Goal: Task Accomplishment & Management: Manage account settings

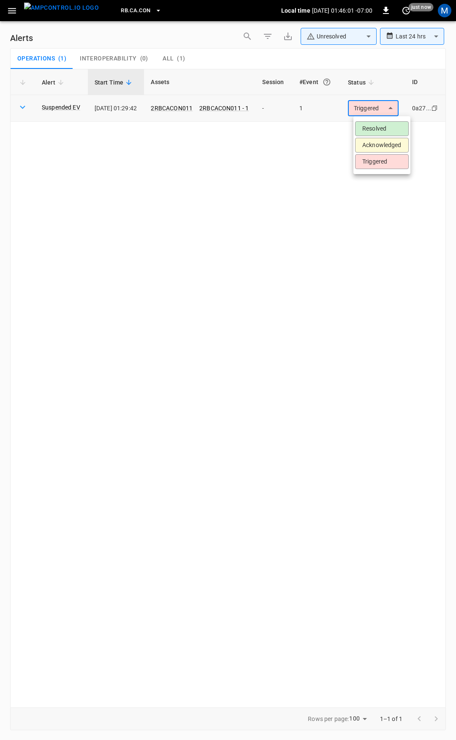
click at [384, 106] on body "**********" at bounding box center [228, 368] width 456 height 737
click at [381, 130] on li "Resolved" at bounding box center [382, 128] width 54 height 15
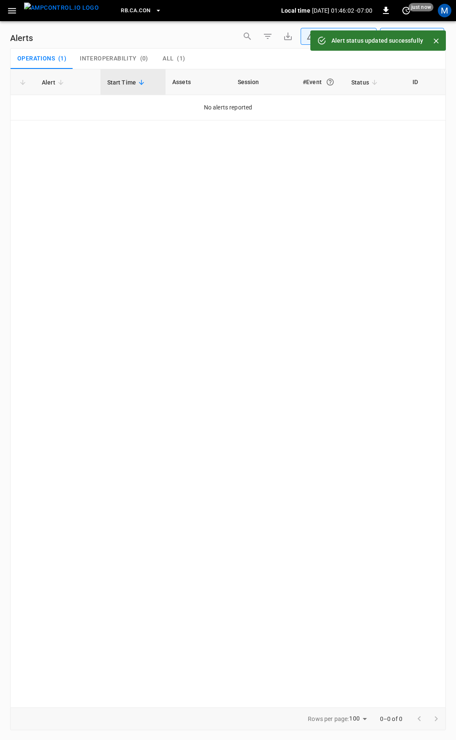
drag, startPoint x: 15, startPoint y: 7, endPoint x: 17, endPoint y: 13, distance: 6.3
click at [15, 7] on icon "button" at bounding box center [12, 10] width 11 height 11
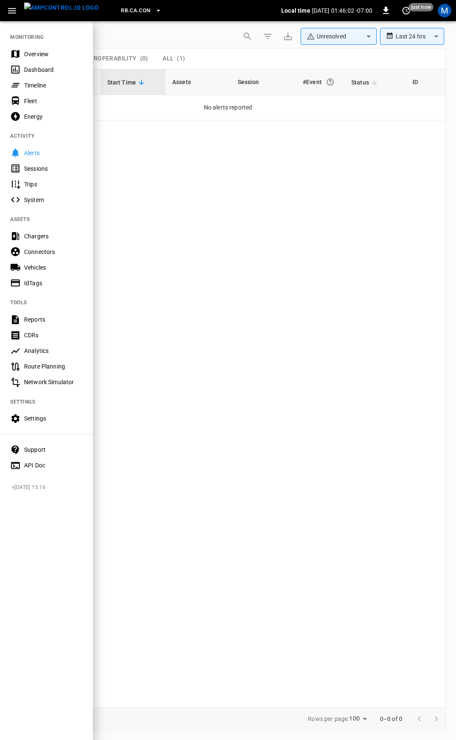
drag, startPoint x: 50, startPoint y: 51, endPoint x: 49, endPoint y: 39, distance: 12.3
click at [50, 51] on div "Overview" at bounding box center [53, 54] width 59 height 8
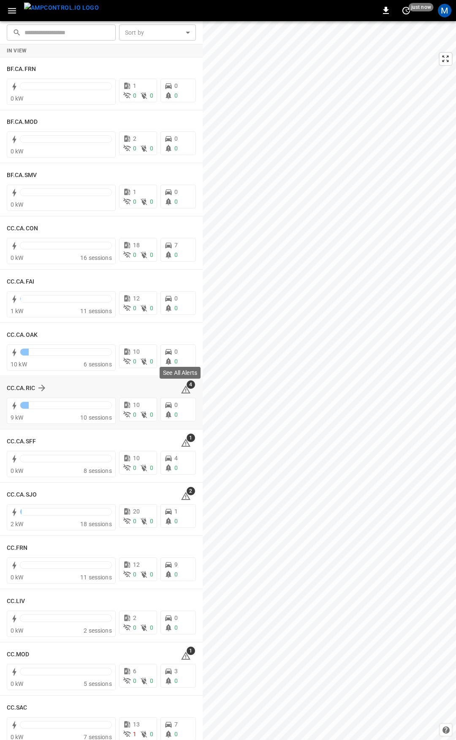
click at [185, 389] on icon at bounding box center [185, 390] width 1 height 3
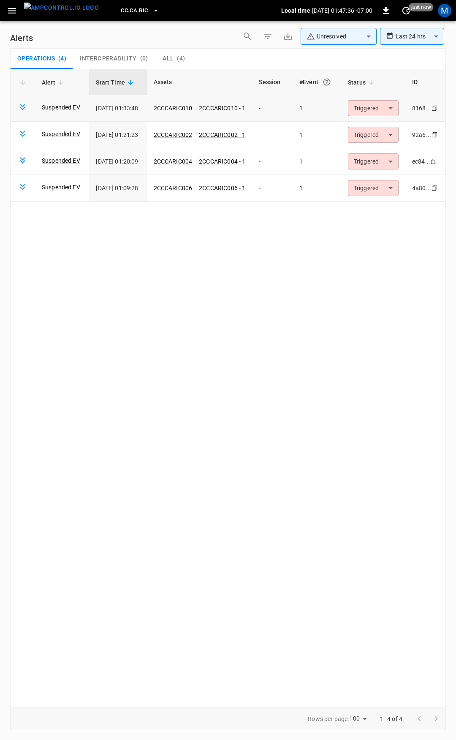
click at [376, 114] on body "**********" at bounding box center [228, 368] width 456 height 737
click at [378, 128] on li "Resolved" at bounding box center [377, 128] width 54 height 15
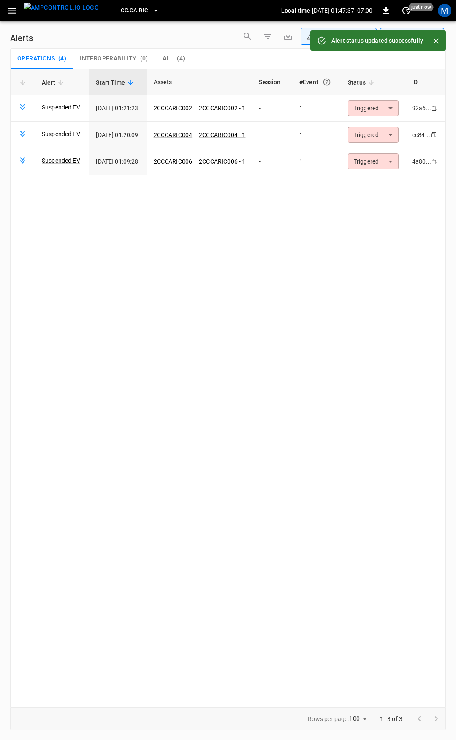
click at [377, 109] on body "**********" at bounding box center [228, 368] width 456 height 737
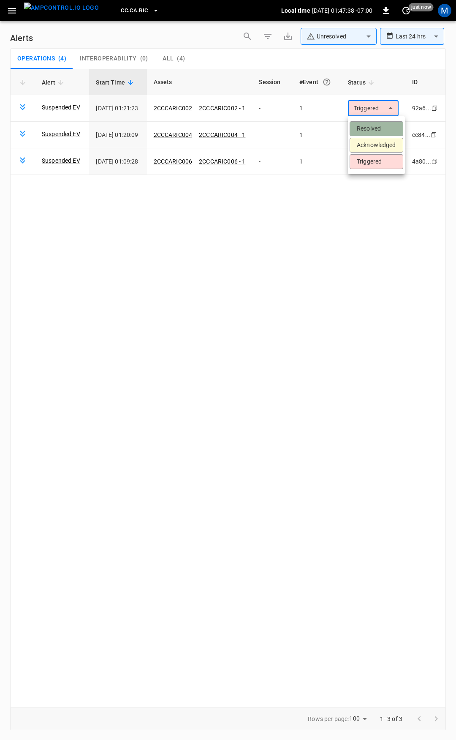
click at [377, 127] on li "Resolved" at bounding box center [377, 128] width 54 height 15
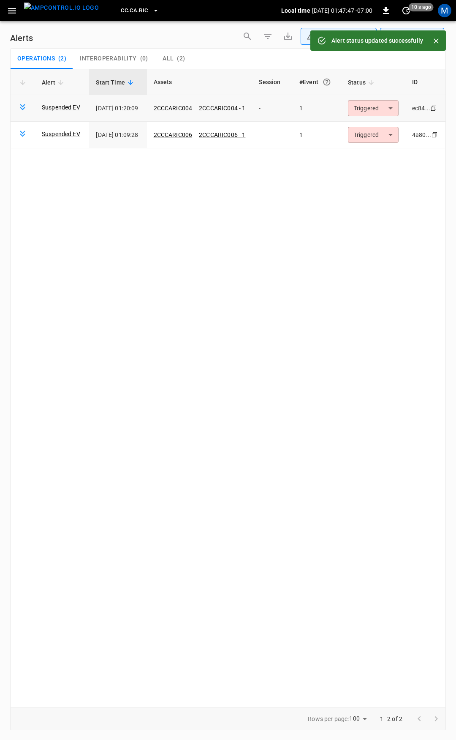
click at [380, 109] on body "**********" at bounding box center [228, 368] width 456 height 737
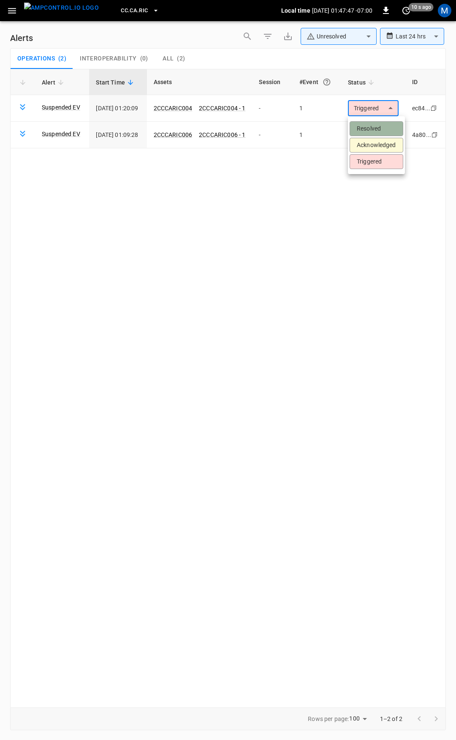
click at [380, 122] on li "Resolved" at bounding box center [377, 128] width 54 height 15
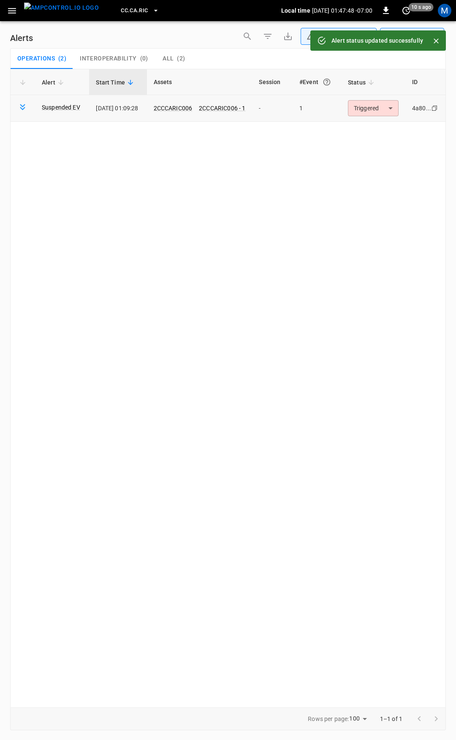
click at [383, 106] on body "**********" at bounding box center [228, 368] width 456 height 737
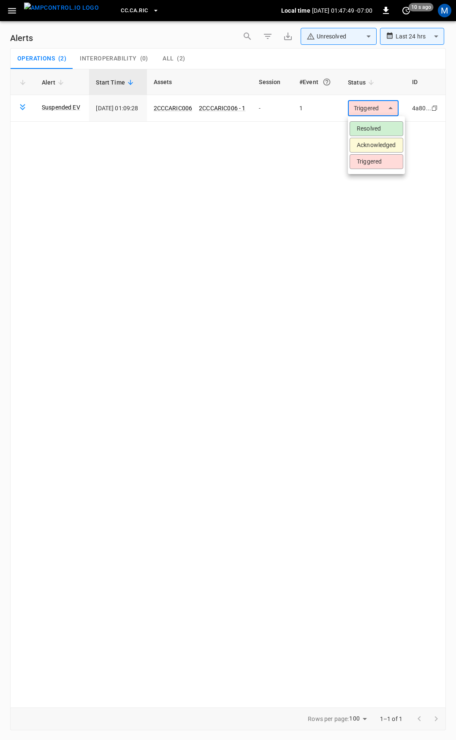
click at [382, 122] on li "Resolved" at bounding box center [377, 128] width 54 height 15
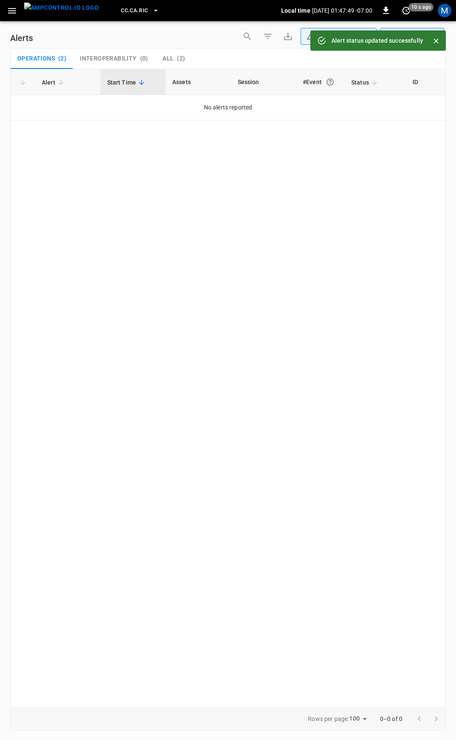
click at [17, 11] on icon "button" at bounding box center [12, 10] width 11 height 11
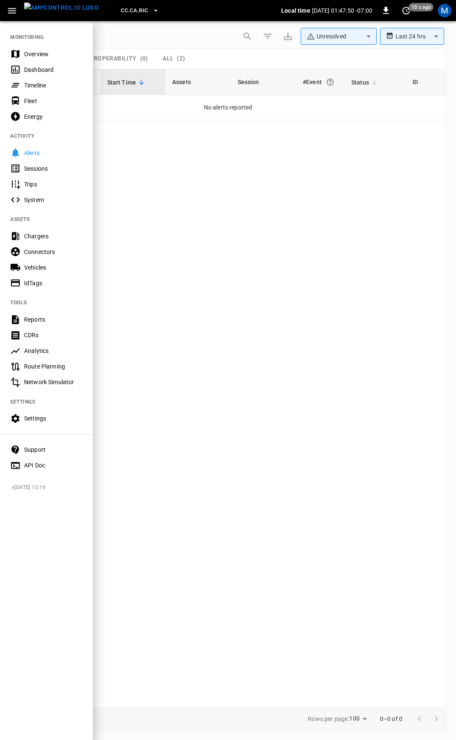
click at [50, 57] on div "Overview" at bounding box center [53, 54] width 59 height 8
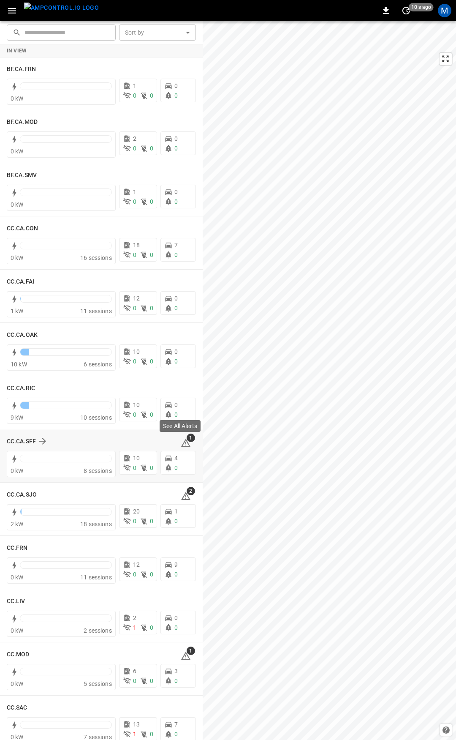
click at [181, 447] on icon at bounding box center [186, 443] width 10 height 10
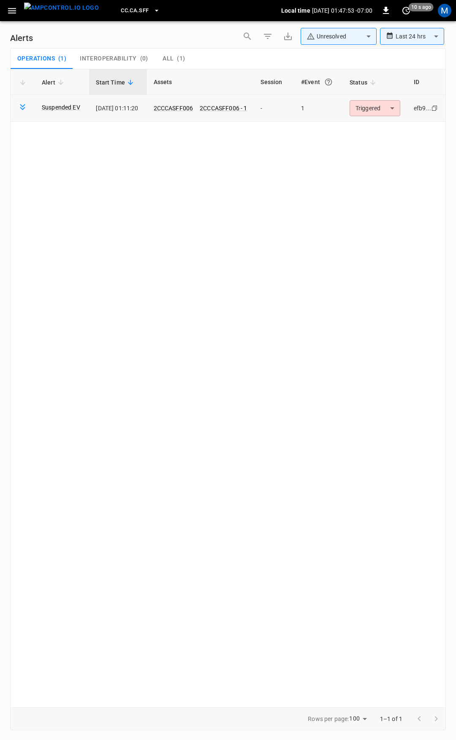
click at [399, 111] on body "**********" at bounding box center [228, 368] width 456 height 737
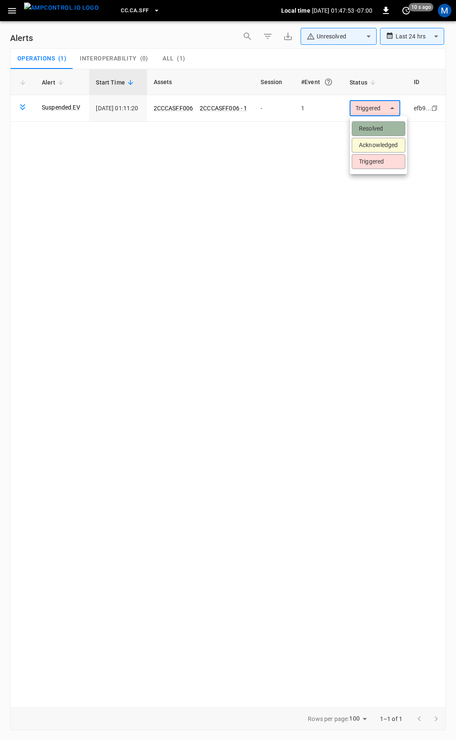
click at [382, 129] on li "Resolved" at bounding box center [379, 128] width 54 height 15
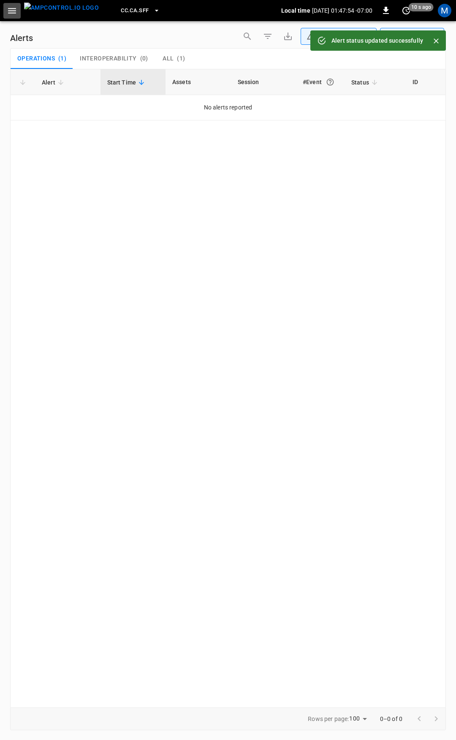
click at [8, 11] on icon "button" at bounding box center [12, 10] width 11 height 11
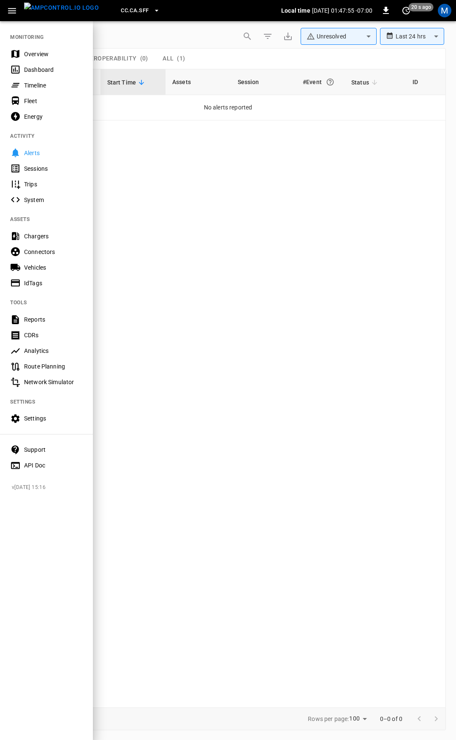
click at [37, 54] on div "Overview" at bounding box center [53, 54] width 59 height 8
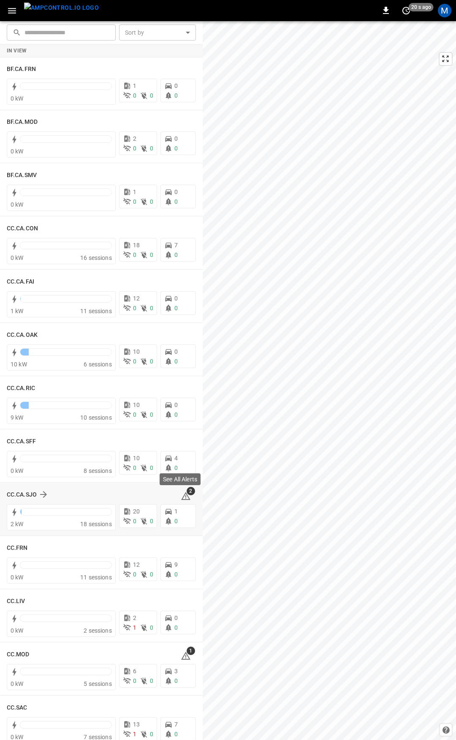
click at [185, 498] on icon at bounding box center [185, 496] width 1 height 3
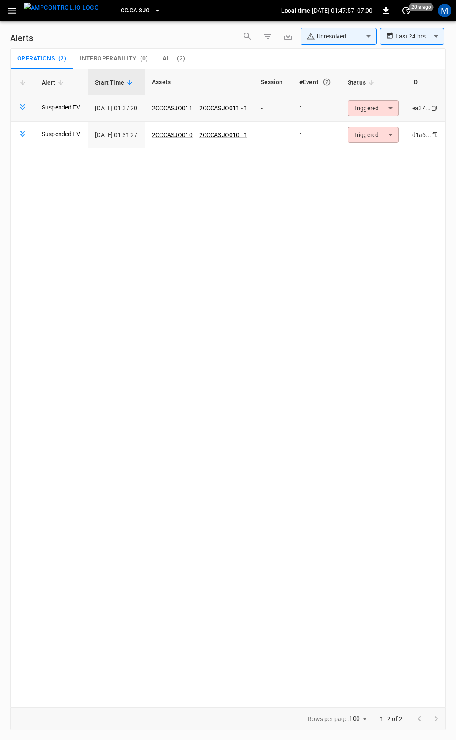
click at [376, 102] on body "**********" at bounding box center [228, 368] width 456 height 737
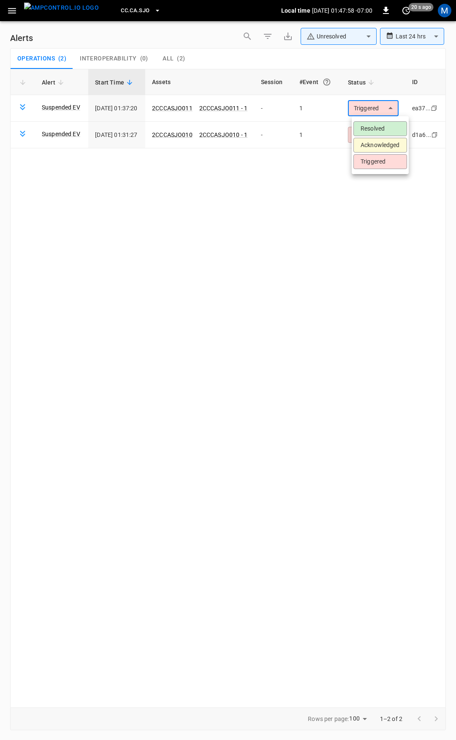
click at [376, 133] on li "Resolved" at bounding box center [381, 128] width 54 height 15
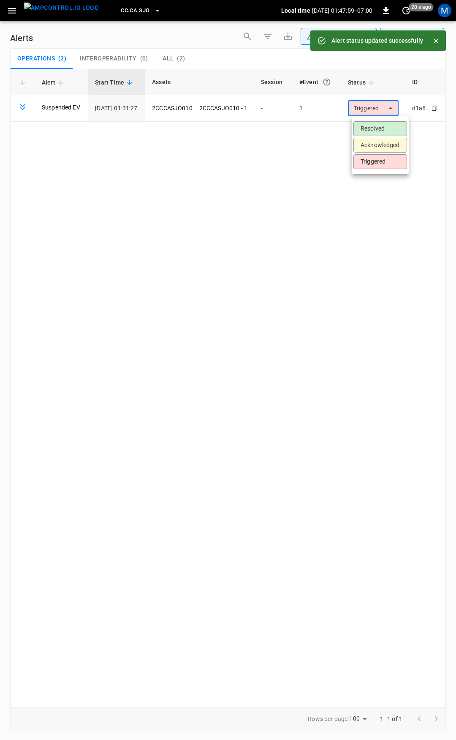
click at [386, 106] on body "**********" at bounding box center [228, 368] width 456 height 737
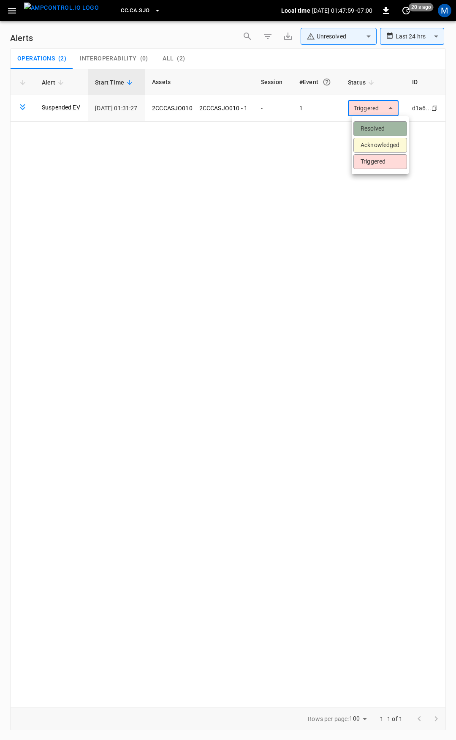
drag, startPoint x: 382, startPoint y: 123, endPoint x: 296, endPoint y: 106, distance: 87.9
click at [382, 124] on li "Resolved" at bounding box center [381, 128] width 54 height 15
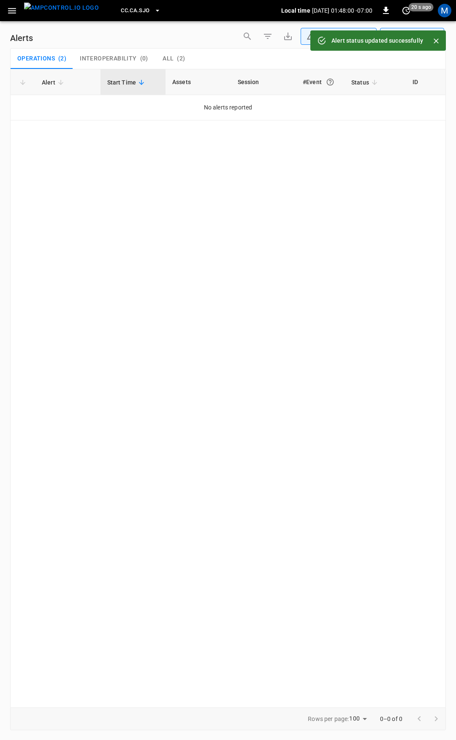
click at [11, 9] on icon "button" at bounding box center [12, 10] width 11 height 11
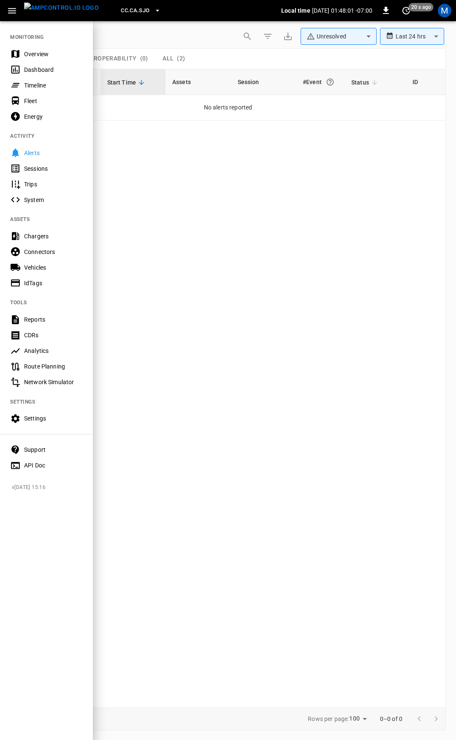
drag, startPoint x: 32, startPoint y: 50, endPoint x: 104, endPoint y: 132, distance: 109.0
click at [33, 50] on div "Overview" at bounding box center [53, 54] width 59 height 8
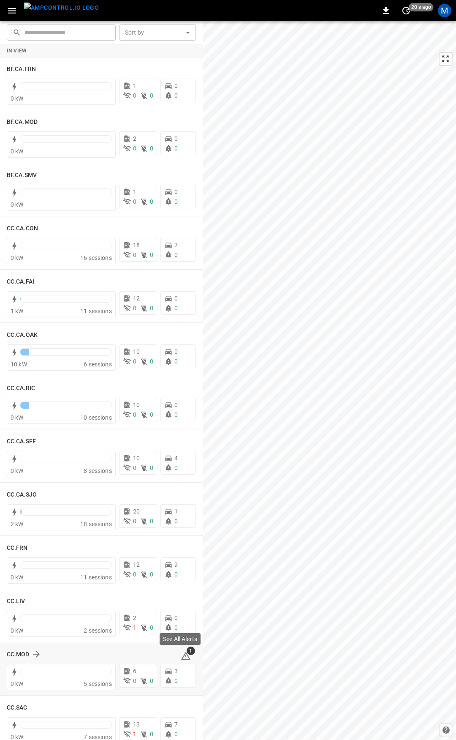
click at [181, 655] on icon at bounding box center [185, 655] width 9 height 8
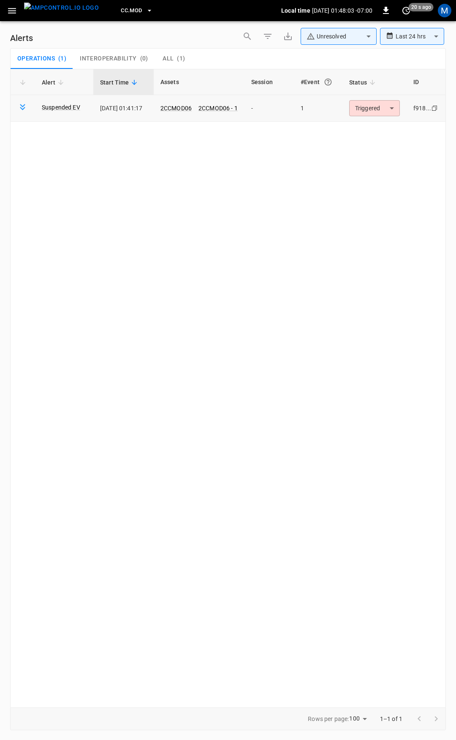
click at [379, 107] on body "**********" at bounding box center [228, 368] width 456 height 737
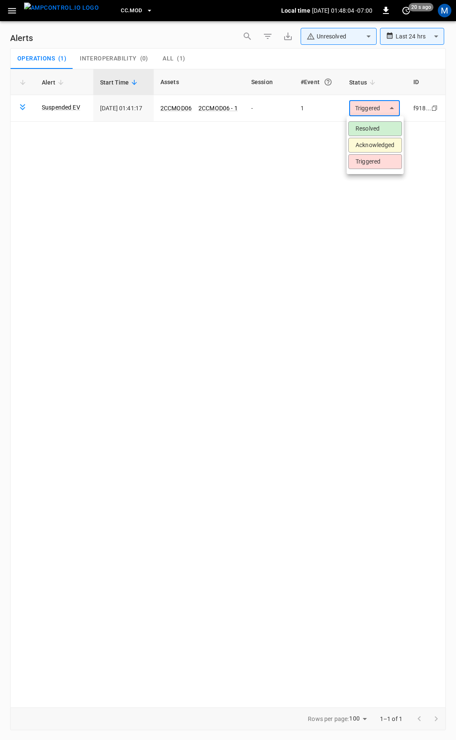
click at [376, 131] on li "Resolved" at bounding box center [376, 128] width 54 height 15
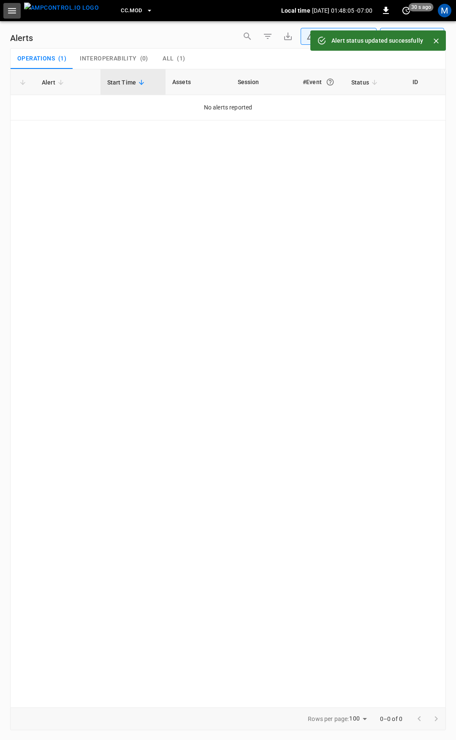
click at [6, 10] on button "button" at bounding box center [11, 11] width 17 height 16
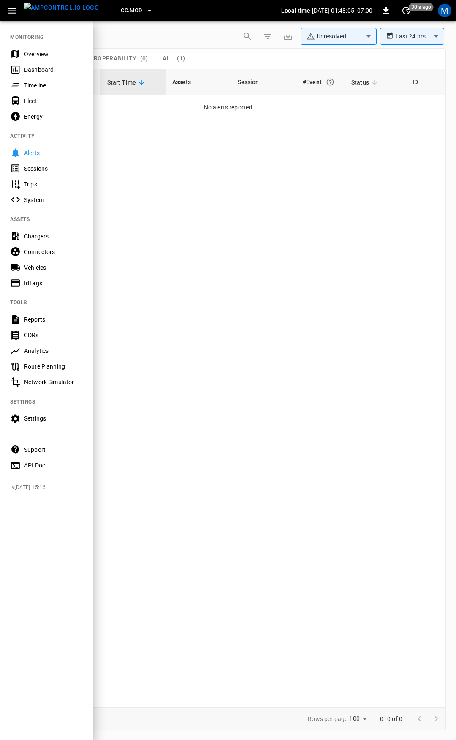
click at [38, 53] on div "Overview" at bounding box center [53, 54] width 59 height 8
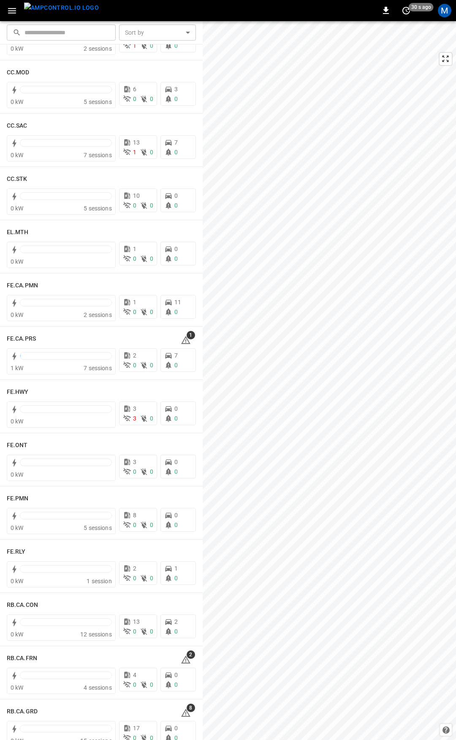
scroll to position [651, 0]
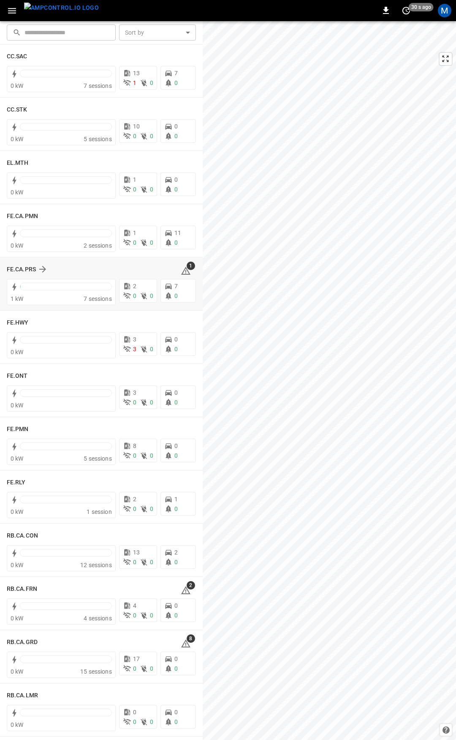
click at [183, 271] on icon at bounding box center [186, 271] width 10 height 10
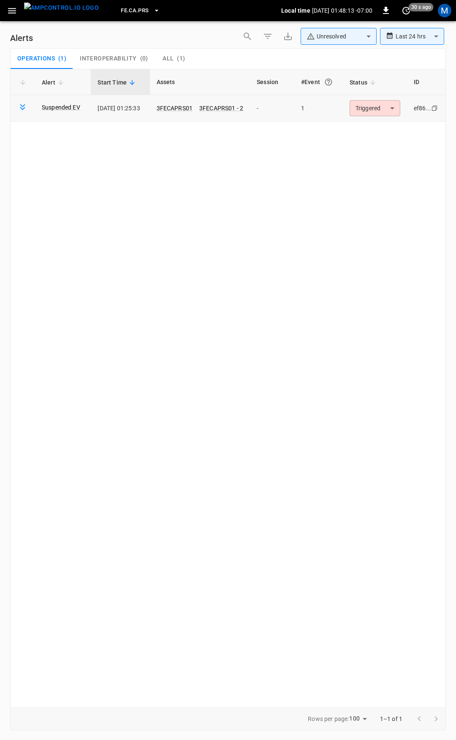
click at [372, 106] on body "**********" at bounding box center [228, 368] width 456 height 737
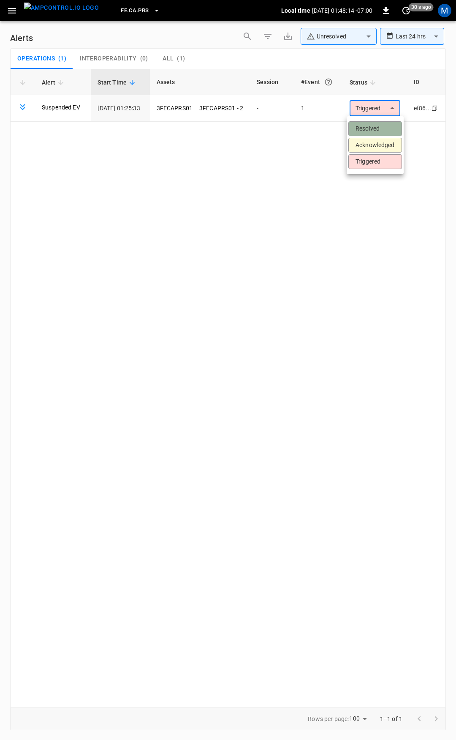
click at [381, 129] on li "Resolved" at bounding box center [376, 128] width 54 height 15
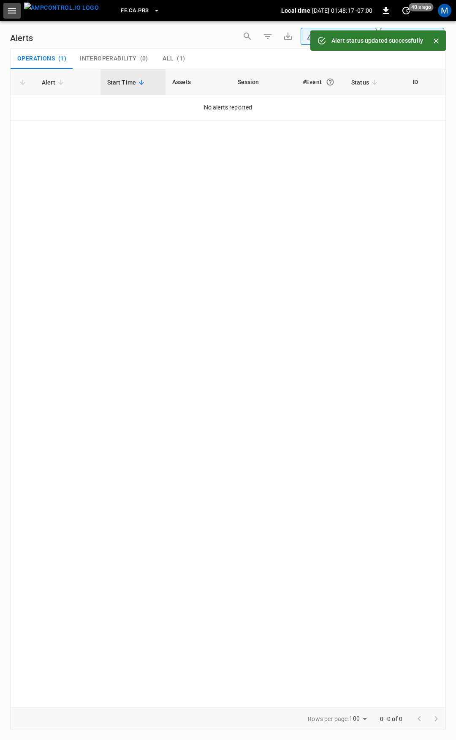
click at [14, 16] on button "button" at bounding box center [11, 11] width 17 height 16
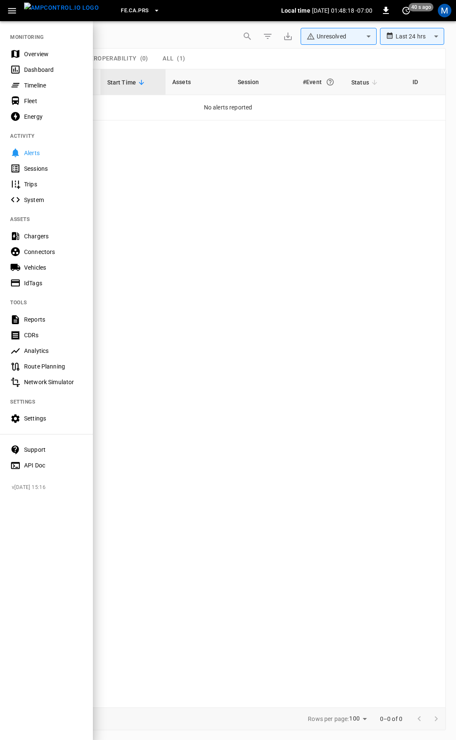
drag, startPoint x: 46, startPoint y: 60, endPoint x: 52, endPoint y: 55, distance: 7.6
click at [46, 60] on div "Overview" at bounding box center [46, 54] width 93 height 16
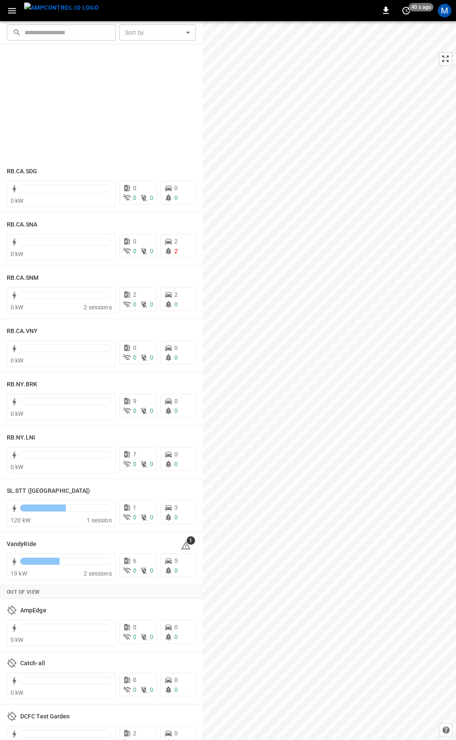
scroll to position [1459, 0]
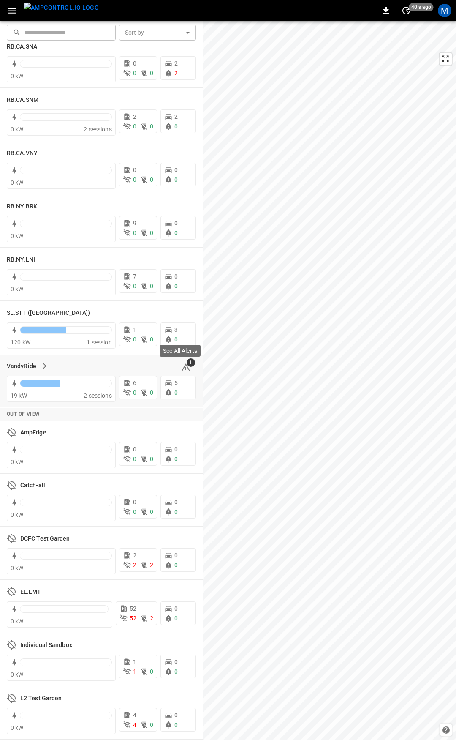
click at [185, 367] on icon at bounding box center [185, 368] width 1 height 3
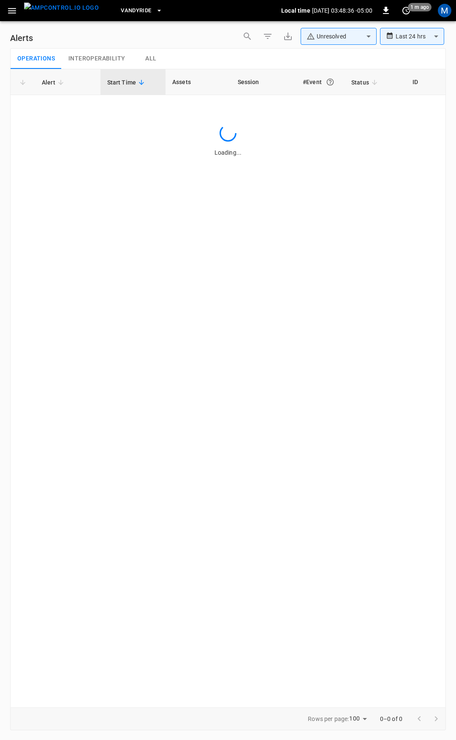
click at [16, 8] on icon "button" at bounding box center [12, 10] width 11 height 11
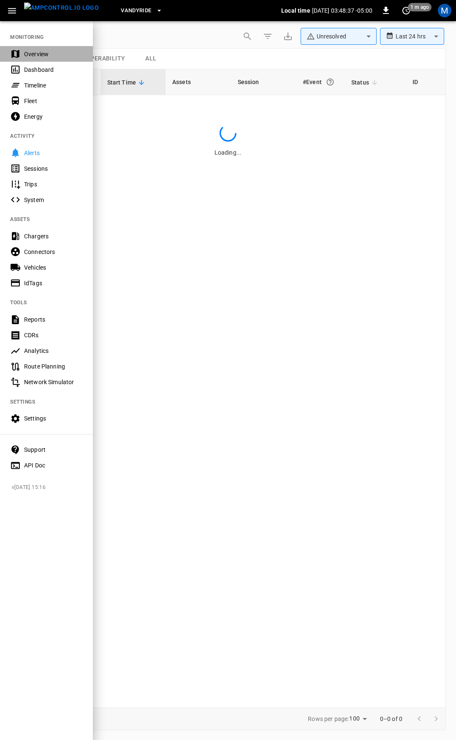
click at [30, 53] on div "Overview" at bounding box center [53, 54] width 59 height 8
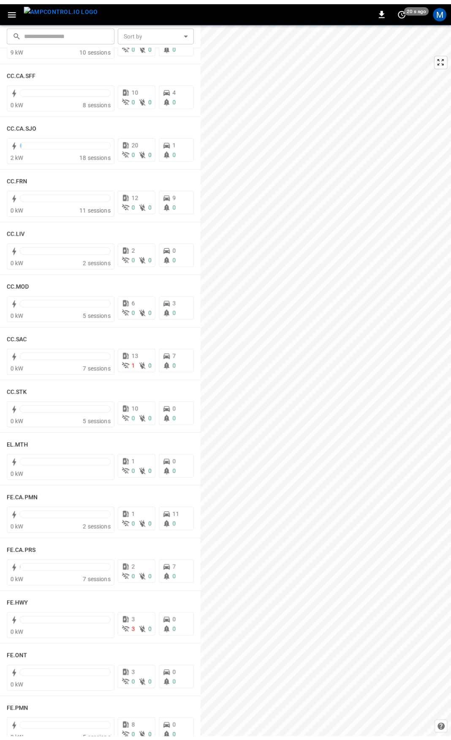
scroll to position [366, 0]
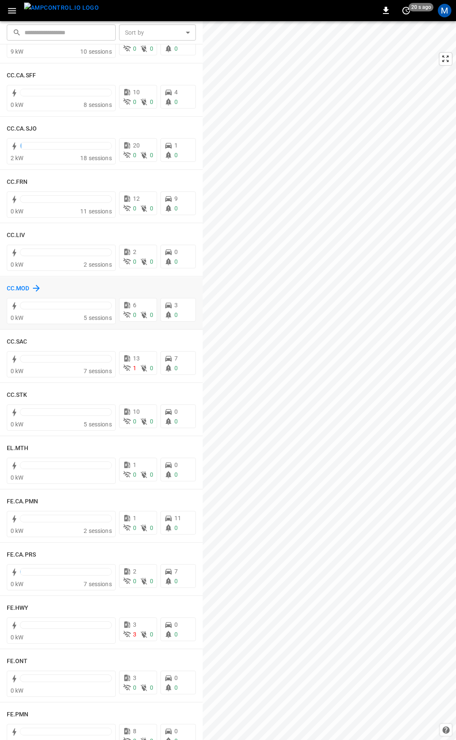
click at [24, 287] on h6 "CC.MOD" at bounding box center [18, 288] width 23 height 9
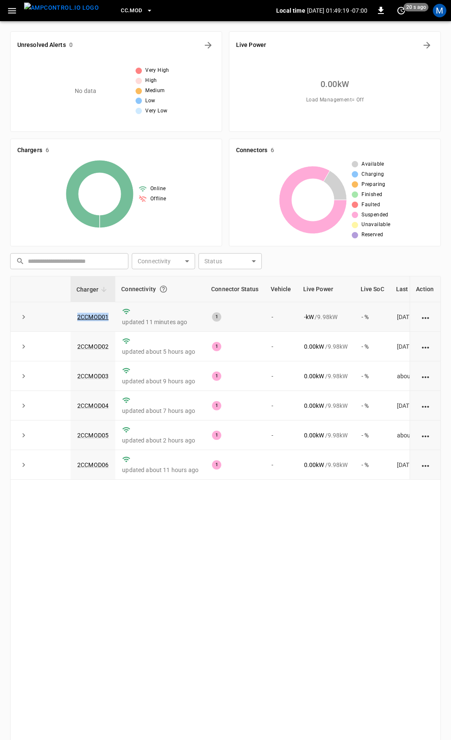
drag, startPoint x: 105, startPoint y: 317, endPoint x: 60, endPoint y: 318, distance: 45.2
click at [60, 319] on tr "2CCMOD01 updated 11 minutes ago 1 - - kW / 9.98 kW - % [DATE]" at bounding box center [247, 317] width 473 height 30
copy tr "2CCMOD01"
click at [95, 317] on link "2CCMOD01" at bounding box center [93, 317] width 35 height 10
